Goal: Task Accomplishment & Management: Manage account settings

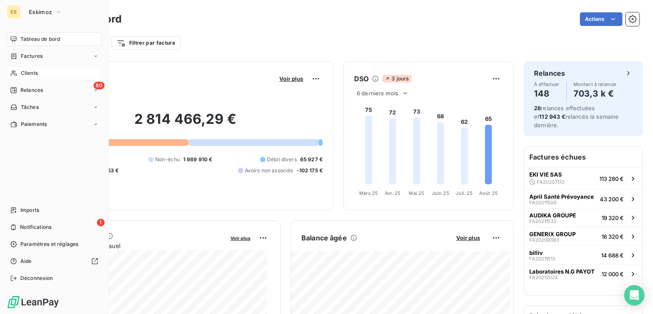
click at [33, 73] on span "Clients" at bounding box center [29, 73] width 17 height 8
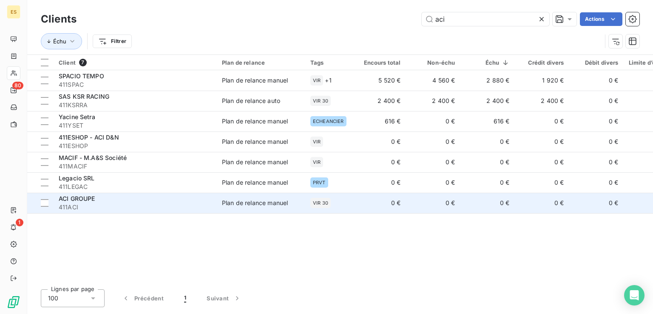
click at [111, 201] on div "ACI GROUPE" at bounding box center [135, 198] width 153 height 9
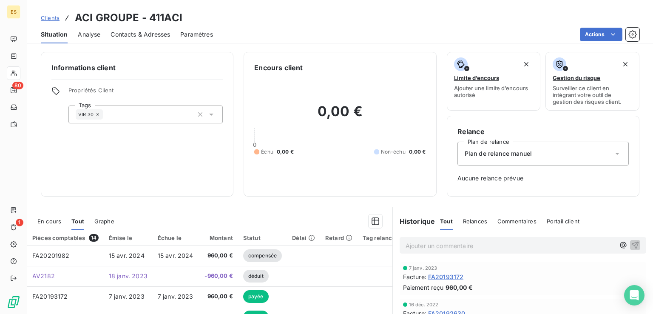
click at [606, 27] on div "Situation Analyse Contacts & Adresses Paramètres Actions" at bounding box center [340, 35] width 626 height 18
click at [589, 36] on html "ES 80 1 Clients ACI GROUPE - 411ACI Situation Analyse Contacts & Adresses Param…" at bounding box center [326, 157] width 653 height 314
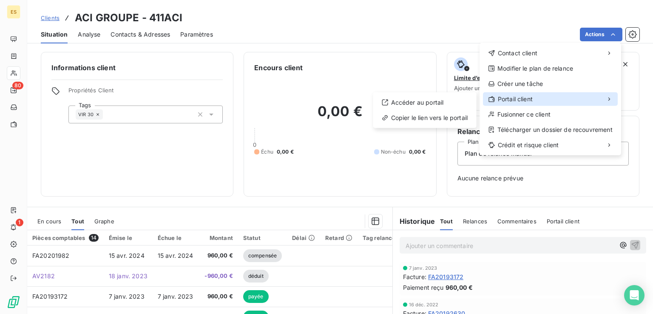
click at [535, 98] on div "Portail client" at bounding box center [550, 99] width 135 height 14
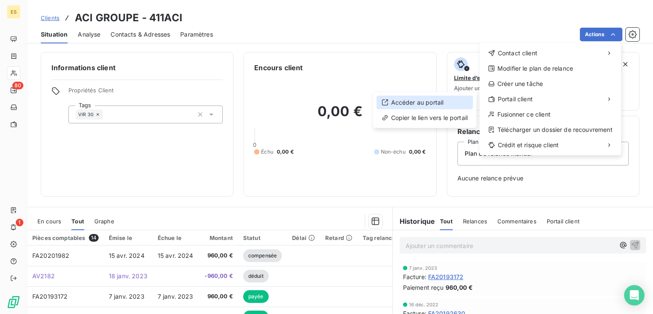
click at [443, 103] on div "Accéder au portail" at bounding box center [425, 103] width 97 height 14
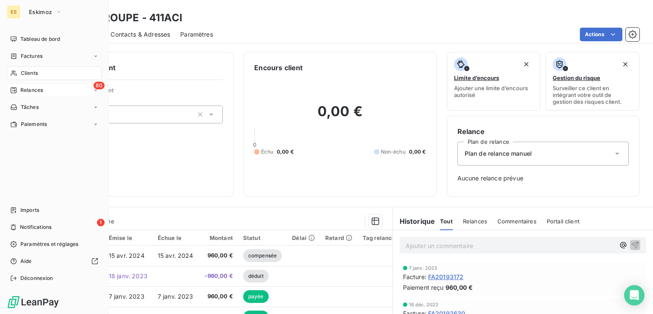
click at [41, 89] on span "Relances" at bounding box center [31, 90] width 23 height 8
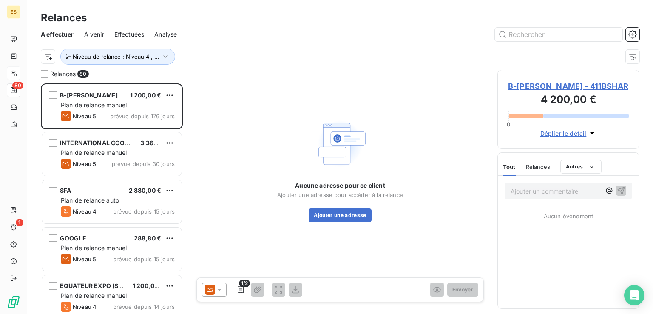
scroll to position [224, 135]
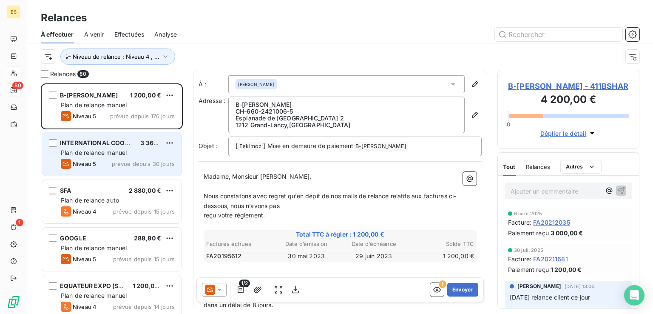
click at [116, 144] on span "INTERNATIONAL COOKWARE ( PYREX )" at bounding box center [118, 142] width 116 height 7
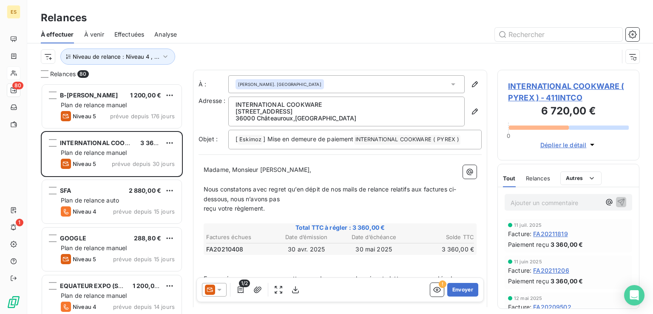
click at [564, 86] on span "INTERNATIONAL COOKWARE ( PYREX ) - 411INTCO" at bounding box center [568, 91] width 121 height 23
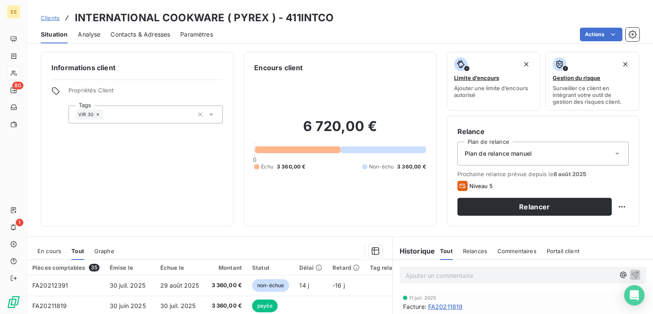
click at [56, 18] on span "Clients" at bounding box center [50, 17] width 19 height 7
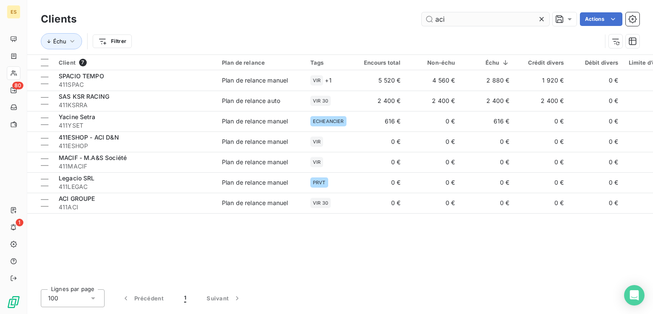
click at [463, 22] on input "aci" at bounding box center [486, 19] width 128 height 14
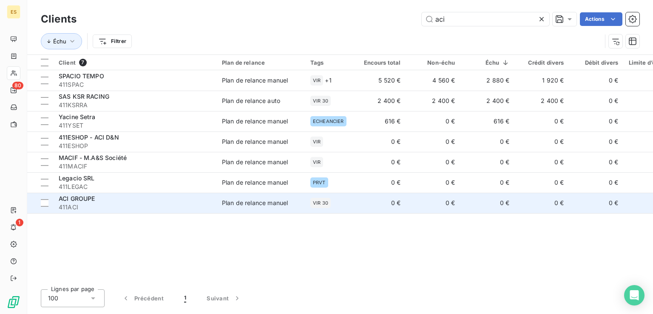
click at [282, 205] on div "Plan de relance manuel" at bounding box center [255, 203] width 66 height 9
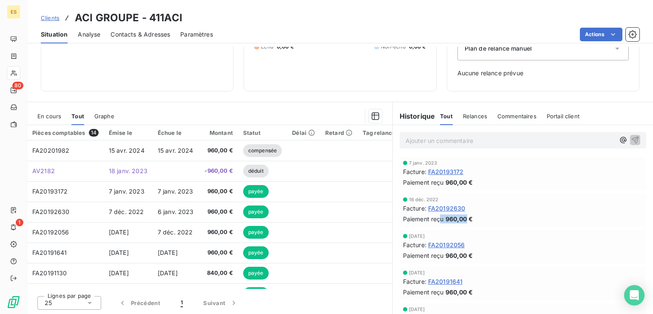
drag, startPoint x: 439, startPoint y: 217, endPoint x: 464, endPoint y: 219, distance: 26.0
click at [465, 219] on div "Paiement reçu 960,00 €" at bounding box center [523, 218] width 240 height 9
click at [494, 207] on div "Facture : FA20192630" at bounding box center [523, 208] width 240 height 9
click at [469, 140] on p "Ajouter un commentaire ﻿" at bounding box center [510, 140] width 209 height 11
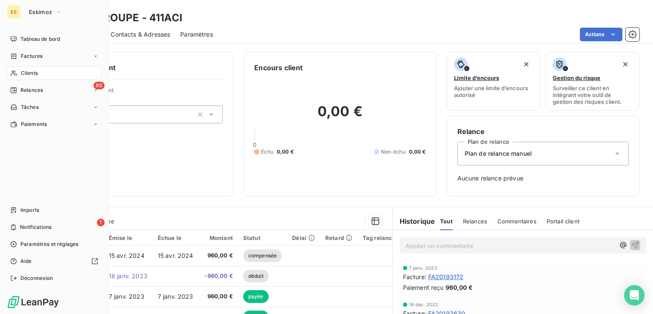
click at [39, 73] on div "Clients" at bounding box center [54, 73] width 95 height 14
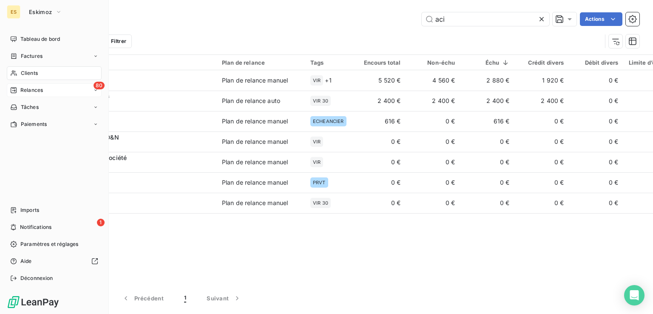
click at [43, 93] on span "Relances" at bounding box center [31, 90] width 23 height 8
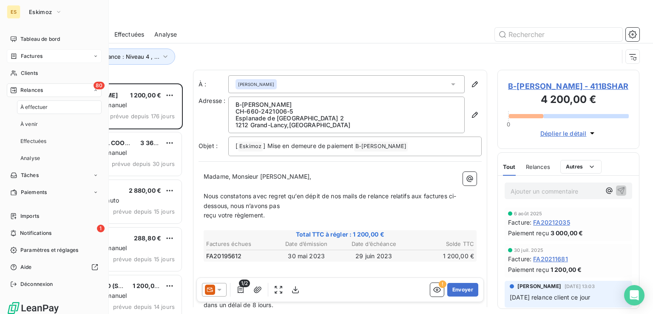
scroll to position [224, 135]
click at [43, 71] on div "Clients" at bounding box center [54, 73] width 95 height 14
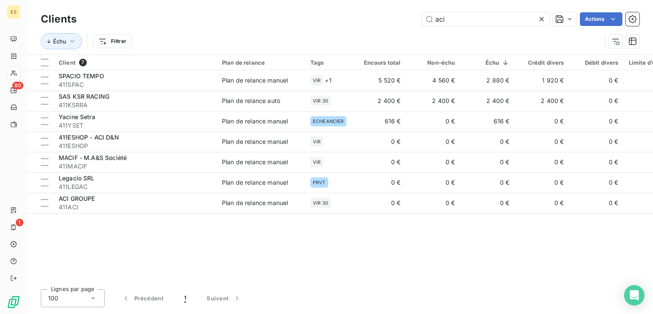
click at [319, 242] on div "Client 7 Plan de relance Tags Encours total Non-échu Échu Crédit divers Débit d…" at bounding box center [340, 169] width 626 height 228
click at [544, 19] on icon at bounding box center [542, 19] width 9 height 9
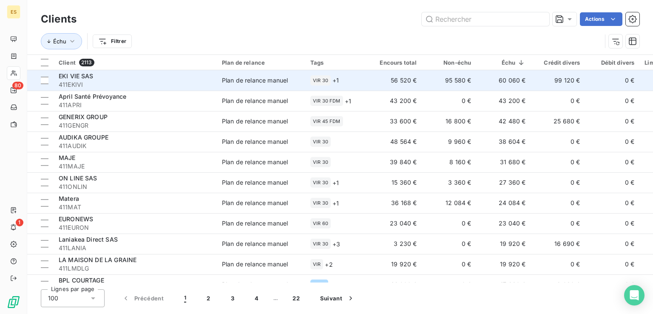
click at [420, 85] on td "56 520 €" at bounding box center [395, 80] width 54 height 20
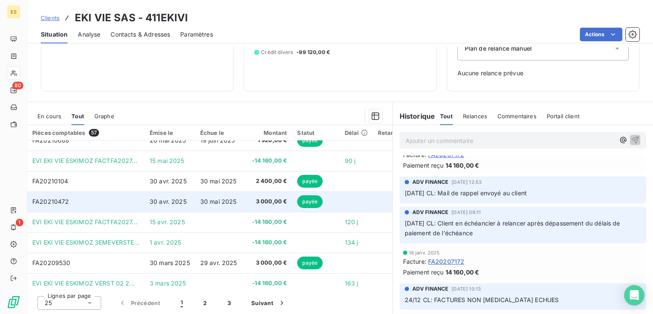
scroll to position [365, 0]
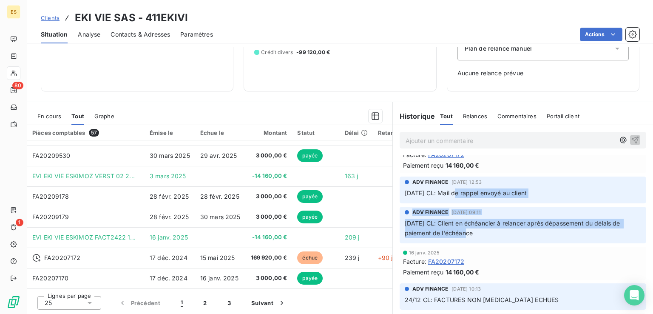
drag, startPoint x: 455, startPoint y: 191, endPoint x: 459, endPoint y: 235, distance: 44.4
click at [457, 234] on div "[DATE] Facture : FA20210774 Paiement reçu 4 800,00 € [DATE] Facture : FA2021077…" at bounding box center [523, 139] width 260 height 735
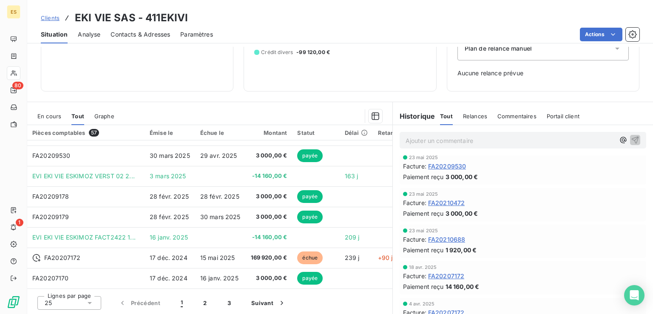
scroll to position [0, 0]
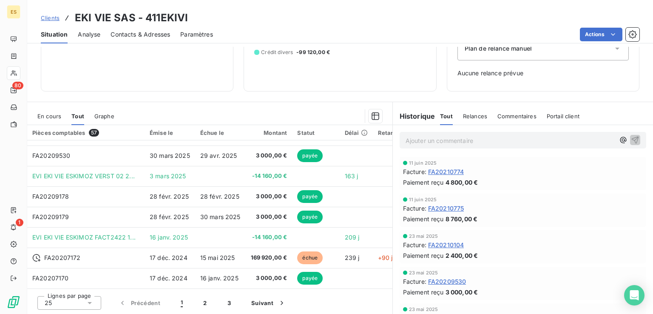
click at [425, 17] on div "Clients EKI VIE SAS - 411EKIVI" at bounding box center [340, 17] width 626 height 15
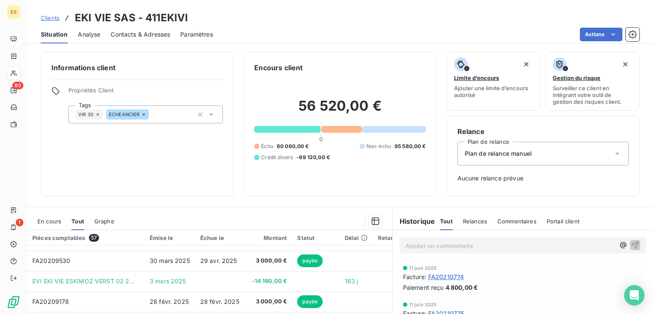
click at [599, 33] on html "ES 80 1 Clients EKI VIE SAS - 411EKIVI Situation Analyse Contacts & Adresses Pa…" at bounding box center [326, 157] width 653 height 314
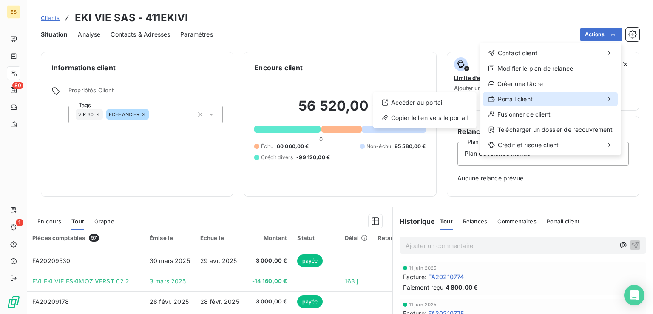
click at [524, 95] on span "Portail client" at bounding box center [515, 99] width 35 height 9
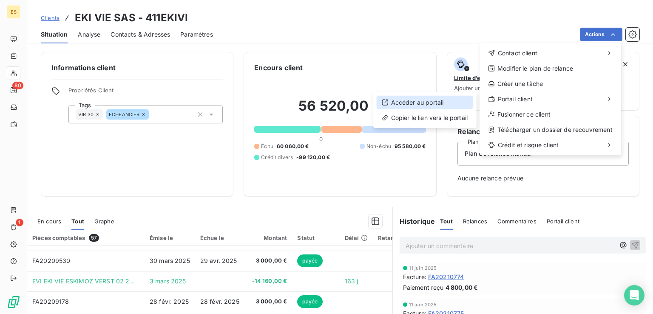
click at [427, 103] on div "Accéder au portail" at bounding box center [425, 103] width 97 height 14
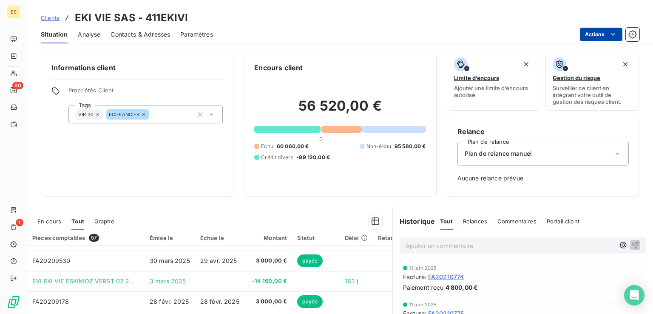
click at [598, 38] on html "ES 80 1 Clients EKI VIE SAS - 411EKIVI Situation Analyse Contacts & Adresses Pa…" at bounding box center [326, 157] width 653 height 314
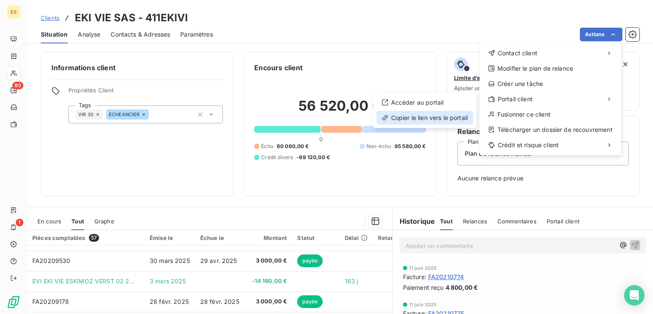
click at [446, 116] on div "Copier le lien vers le portail" at bounding box center [425, 118] width 97 height 14
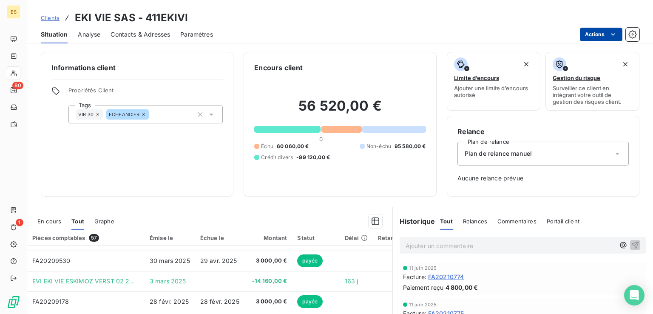
click at [604, 35] on html "ES 80 1 Clients EKI VIE SAS - 411EKIVI Situation Analyse Contacts & Adresses Pa…" at bounding box center [326, 157] width 653 height 314
click at [630, 31] on html "ES 80 1 Clients EKI VIE SAS - 411EKIVI Situation Analyse Contacts & Adresses Pa…" at bounding box center [326, 157] width 653 height 314
click at [635, 34] on icon "button" at bounding box center [633, 34] width 9 height 9
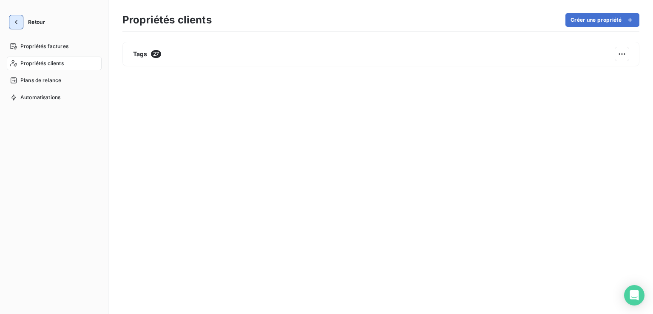
click at [15, 21] on icon "button" at bounding box center [16, 22] width 9 height 9
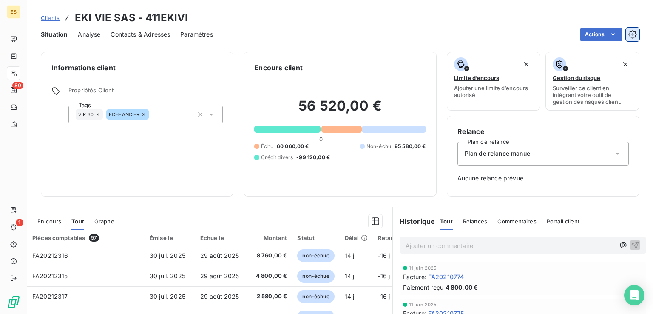
click at [634, 33] on icon "button" at bounding box center [633, 34] width 9 height 9
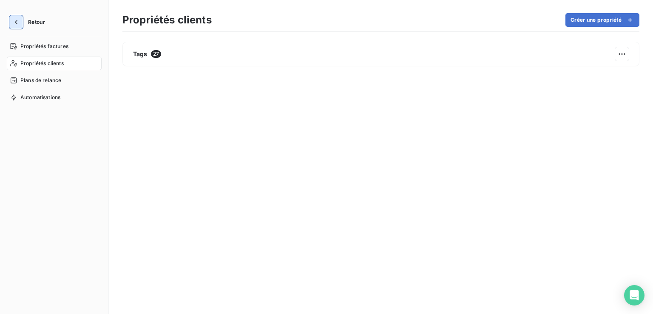
click at [18, 21] on icon "button" at bounding box center [16, 22] width 9 height 9
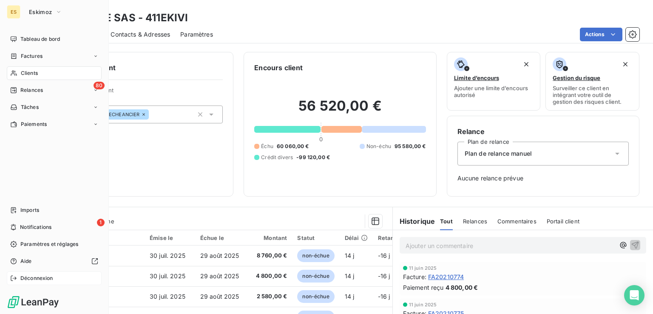
click at [24, 276] on span "Déconnexion" at bounding box center [36, 278] width 33 height 8
